Goal: Task Accomplishment & Management: Manage account settings

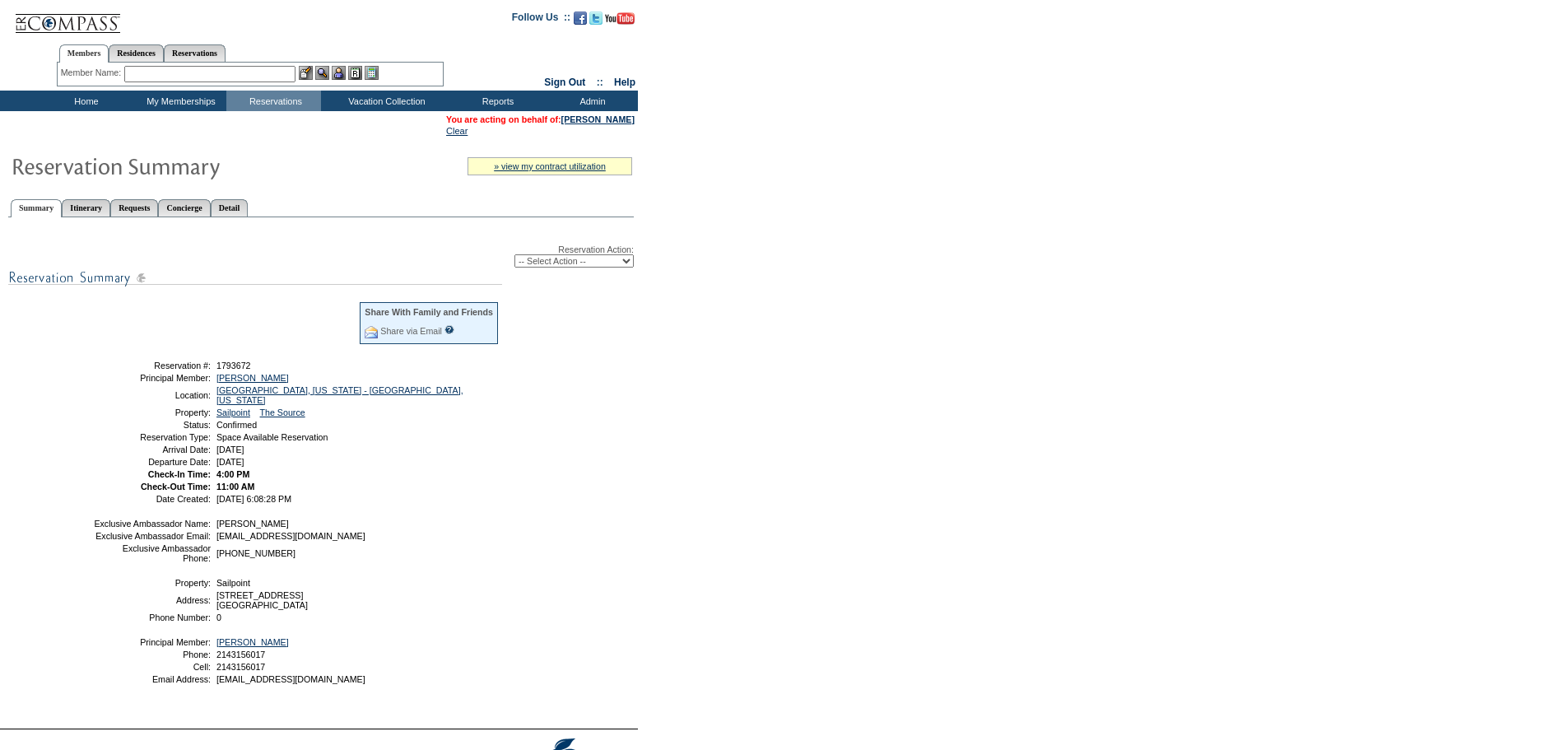
click at [582, 263] on select "-- Select Action -- Modify Reservation Dates Modify Reservation Cost Modify Occ…" at bounding box center [574, 262] width 119 height 14
select select "ChangeOccupancy"
click at [514, 257] on select "-- Select Action -- Modify Reservation Dates Modify Reservation Cost Modify Occ…" at bounding box center [574, 262] width 119 height 14
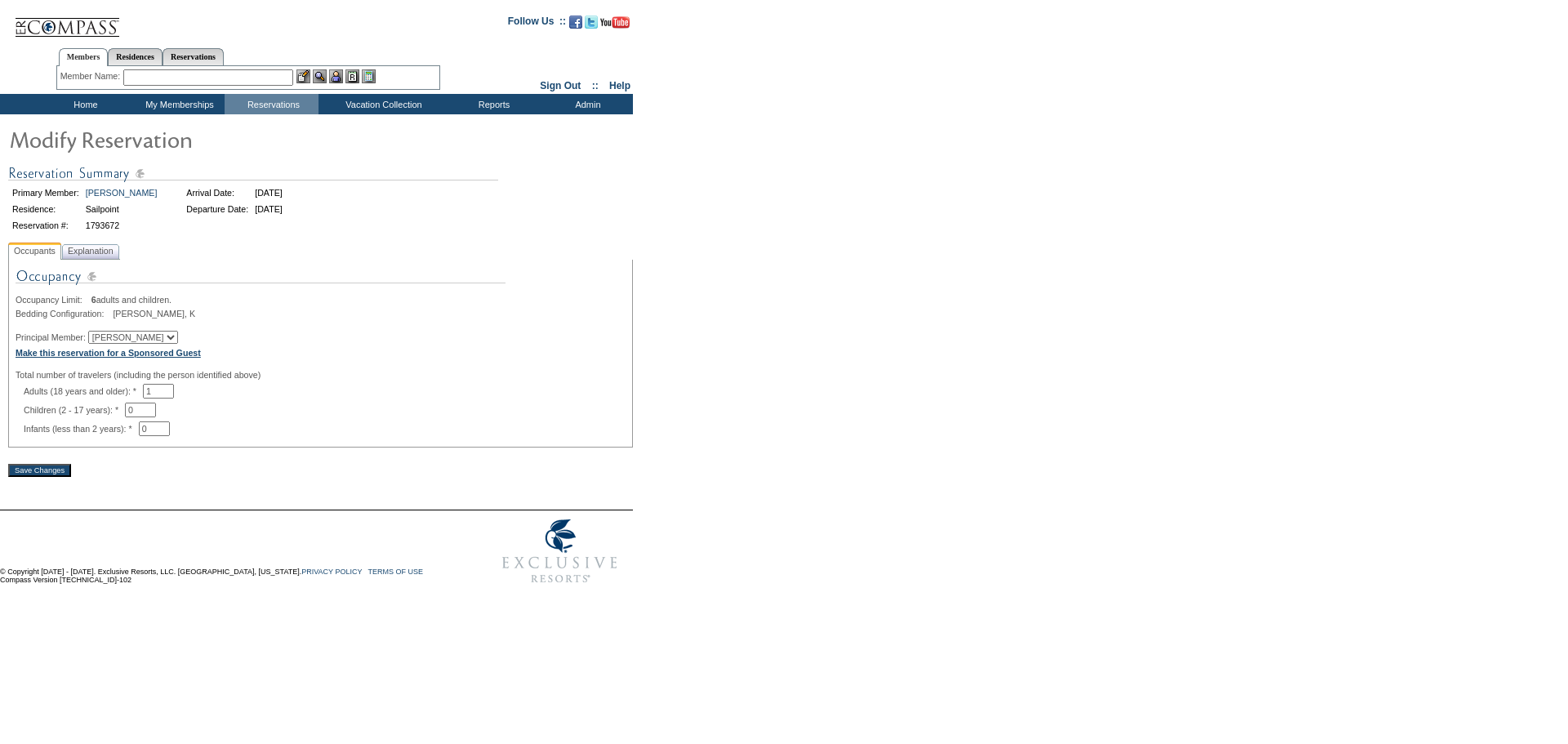
click at [174, 358] on b "Make this reservation for a Sponsored Guest" at bounding box center [108, 353] width 186 height 10
click at [89, 95] on td "Home" at bounding box center [84, 104] width 94 height 20
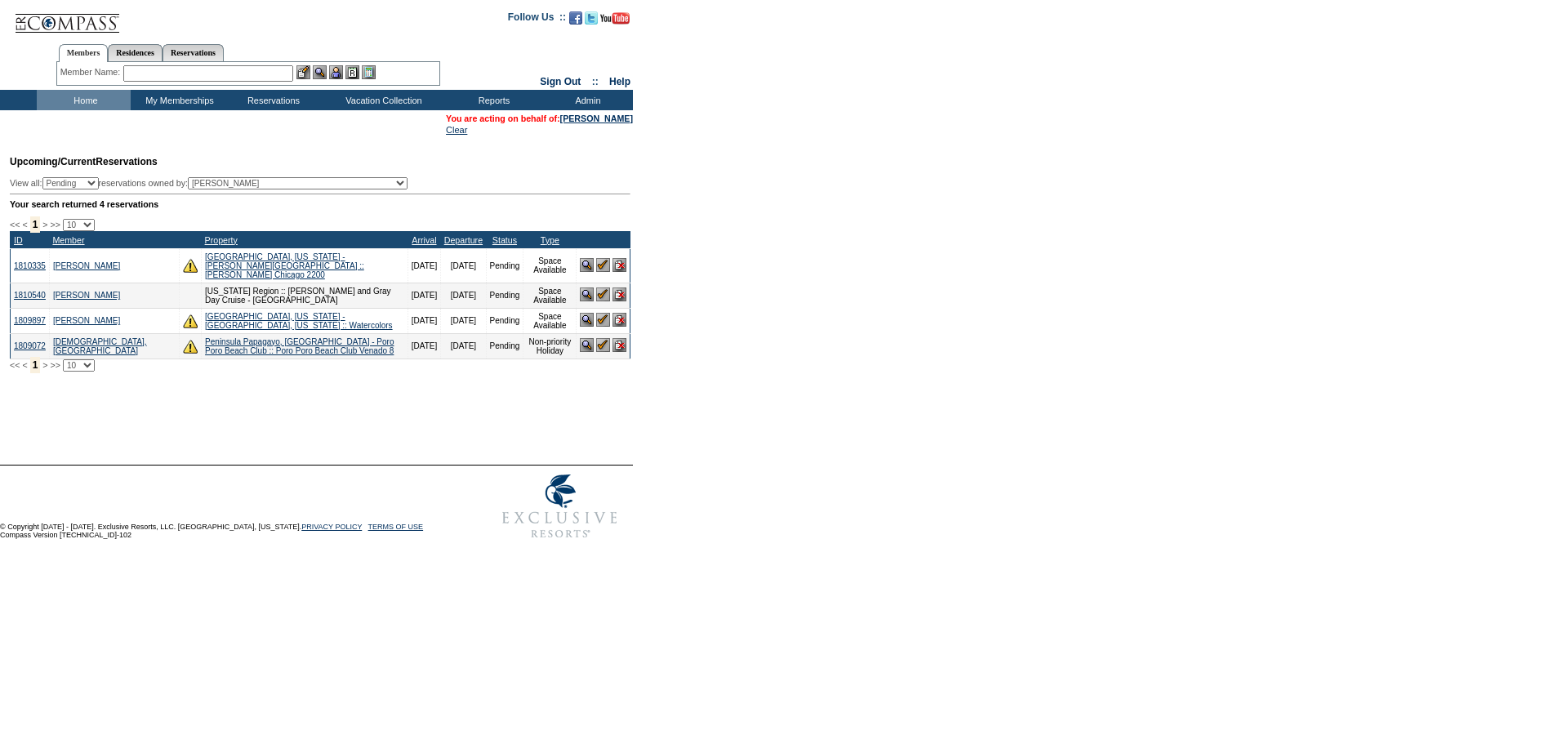
click at [588, 270] on img at bounding box center [587, 265] width 14 height 14
